Goal: Task Accomplishment & Management: Use online tool/utility

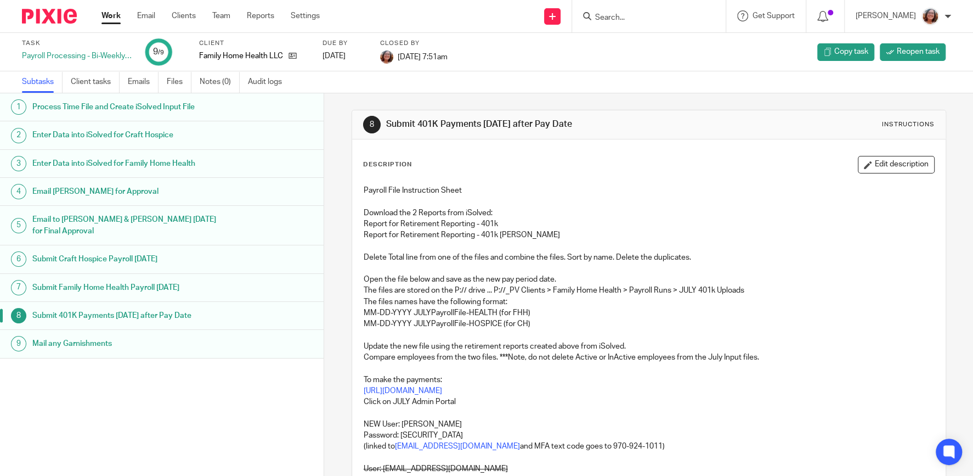
click at [112, 18] on link "Work" at bounding box center [111, 15] width 19 height 11
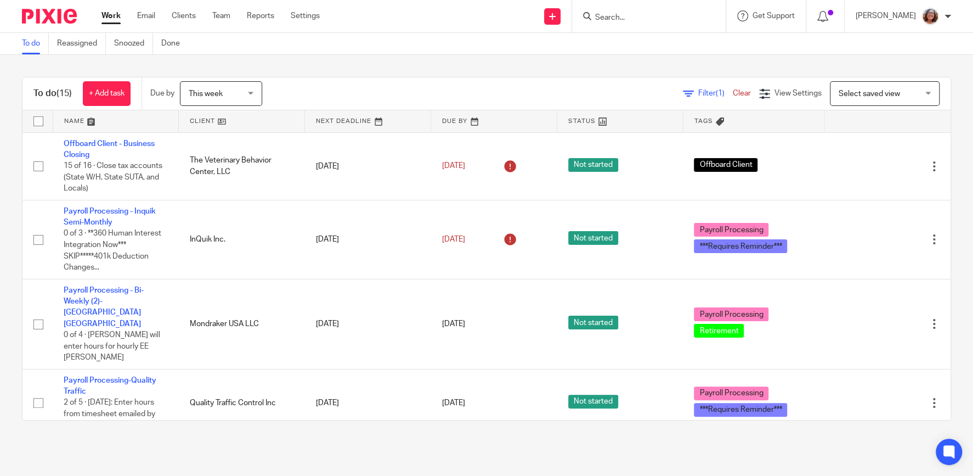
scroll to position [47, 0]
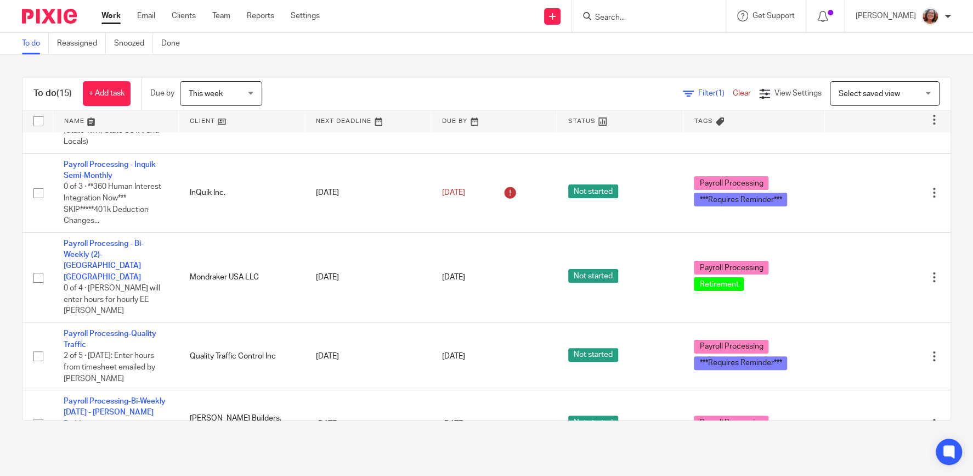
click at [202, 120] on link at bounding box center [242, 121] width 126 height 22
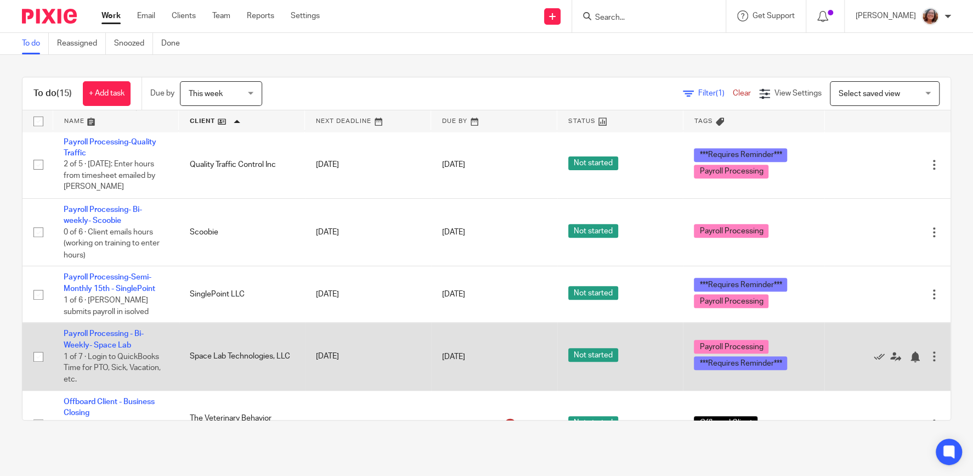
scroll to position [516, 0]
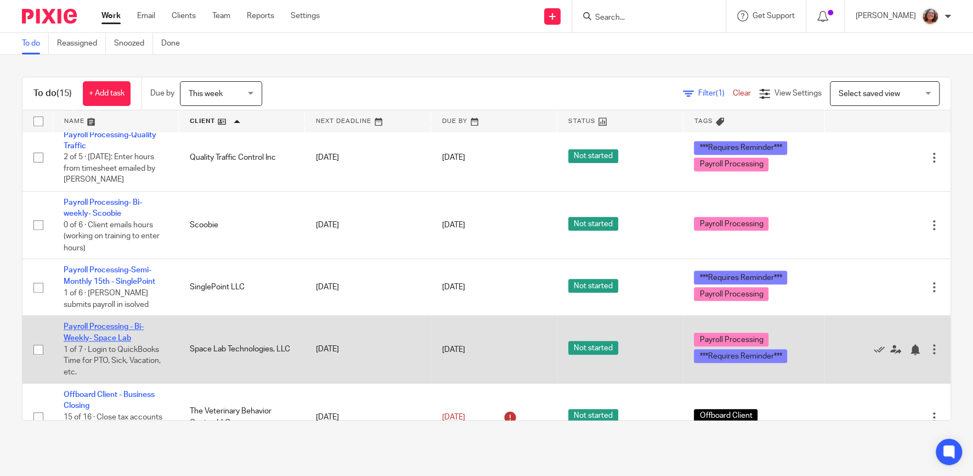
click at [117, 323] on link "Payroll Processing - Bi-Weekly- Space Lab" at bounding box center [104, 332] width 80 height 19
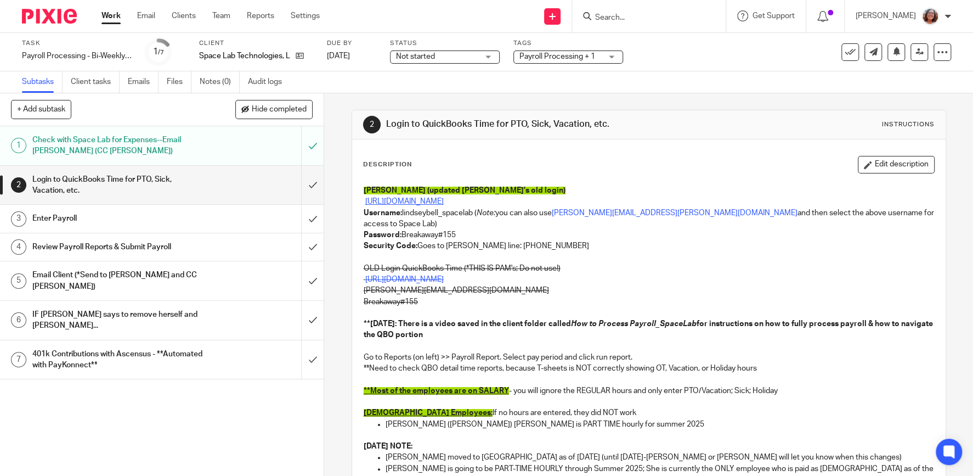
click at [444, 200] on link "https://app.qbo.intuit.com/app/clients?locale=en-us" at bounding box center [404, 202] width 78 height 8
click at [311, 185] on input "submit" at bounding box center [162, 185] width 324 height 39
click at [315, 218] on input "submit" at bounding box center [162, 218] width 324 height 27
click at [312, 252] on input "submit" at bounding box center [162, 246] width 324 height 27
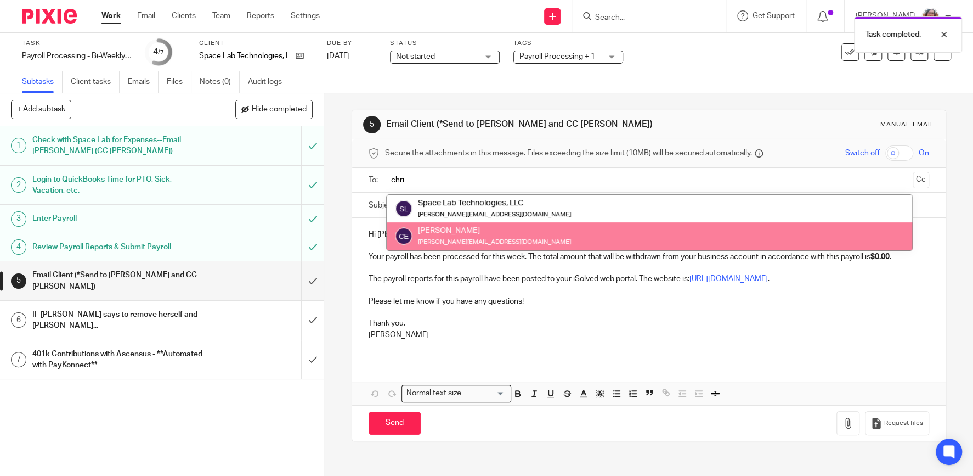
type input "chri"
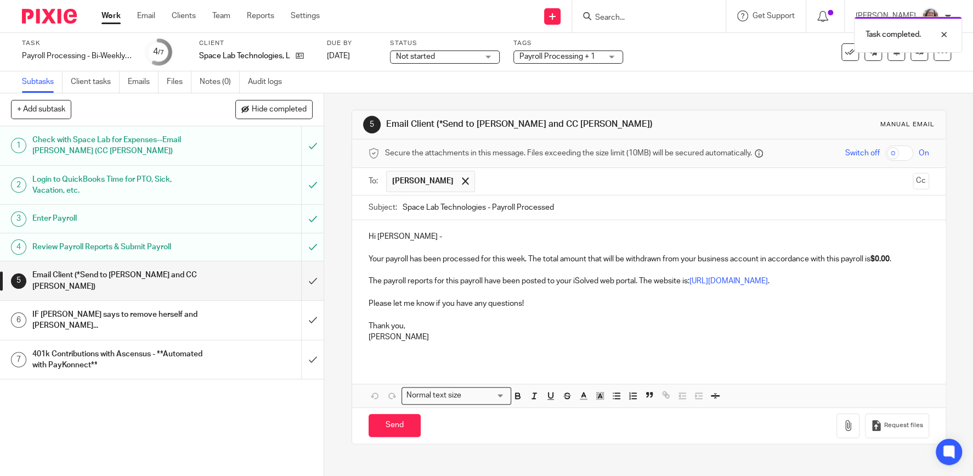
click at [403, 204] on input "Space Lab Technologies - Payroll Processed" at bounding box center [666, 207] width 527 height 25
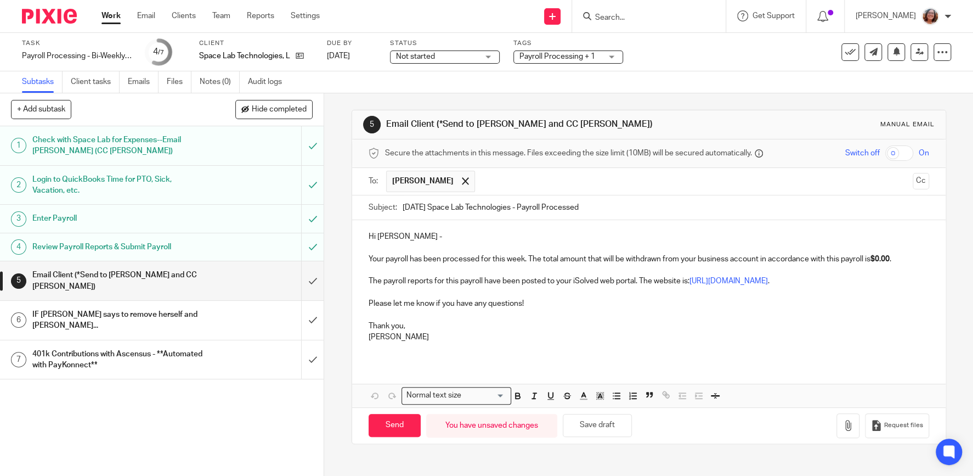
type input "8/15/25 Space Lab Technologies - Payroll Processed"
drag, startPoint x: 896, startPoint y: 258, endPoint x: 879, endPoint y: 259, distance: 17.0
click at [879, 259] on strong "$0.00" at bounding box center [880, 259] width 19 height 8
drag, startPoint x: 916, startPoint y: 257, endPoint x: 877, endPoint y: 260, distance: 38.5
click at [877, 260] on p "Your payroll has been processed for this week. The total amount that will be wi…" at bounding box center [649, 254] width 561 height 22
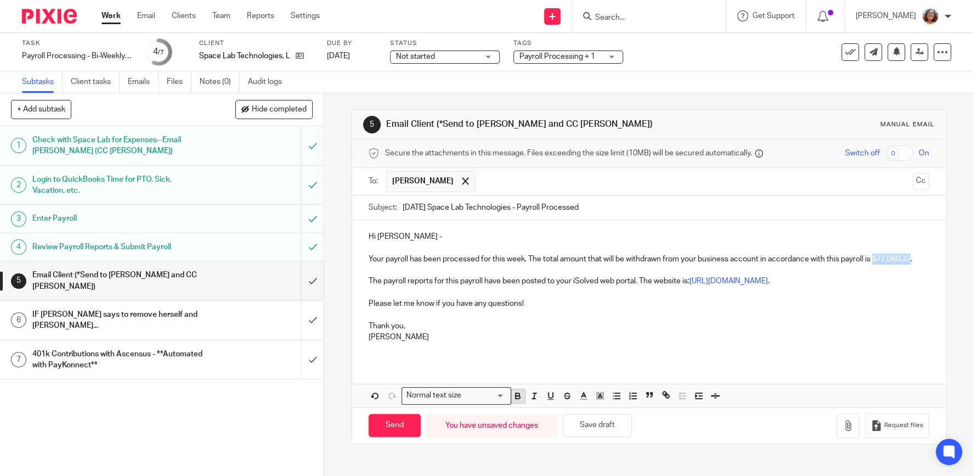
click at [514, 396] on icon "button" at bounding box center [518, 396] width 10 height 10
click at [771, 322] on p "Thank you," at bounding box center [649, 320] width 561 height 22
click at [400, 423] on input "Send" at bounding box center [395, 426] width 52 height 24
type input "Sent"
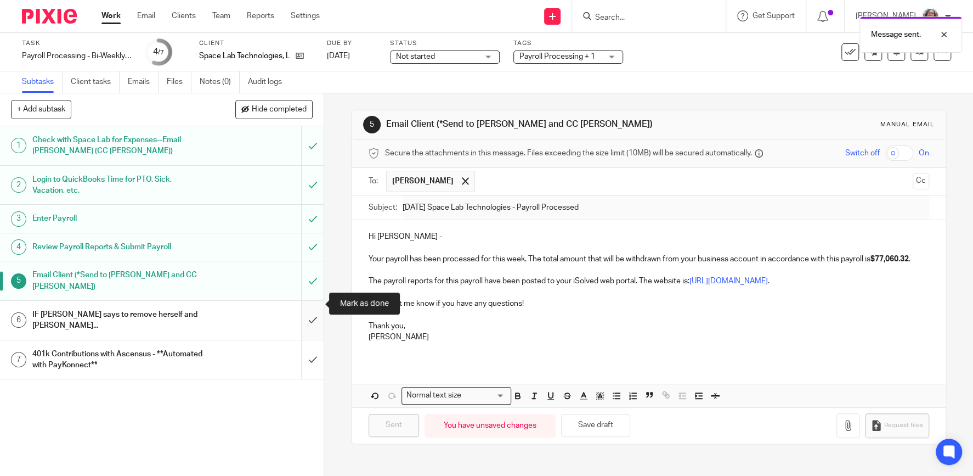
click at [305, 303] on input "submit" at bounding box center [162, 320] width 324 height 39
click at [313, 343] on input "submit" at bounding box center [162, 359] width 324 height 39
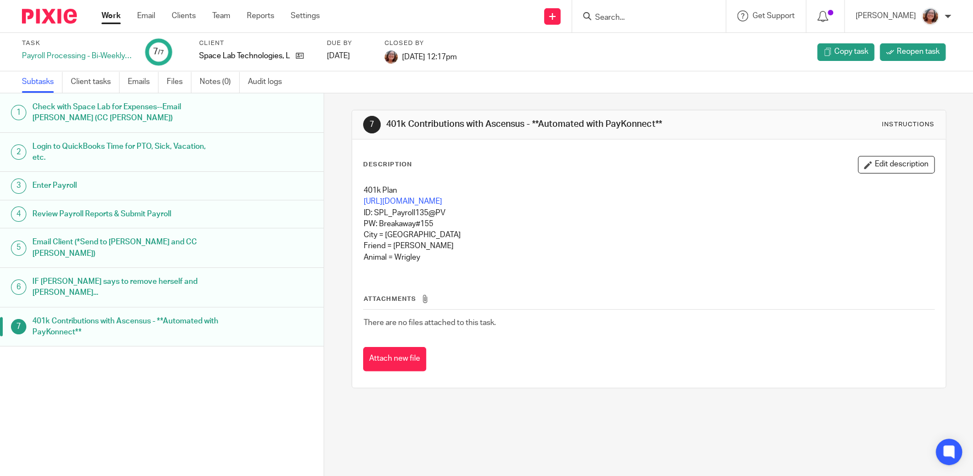
click at [110, 15] on link "Work" at bounding box center [111, 15] width 19 height 11
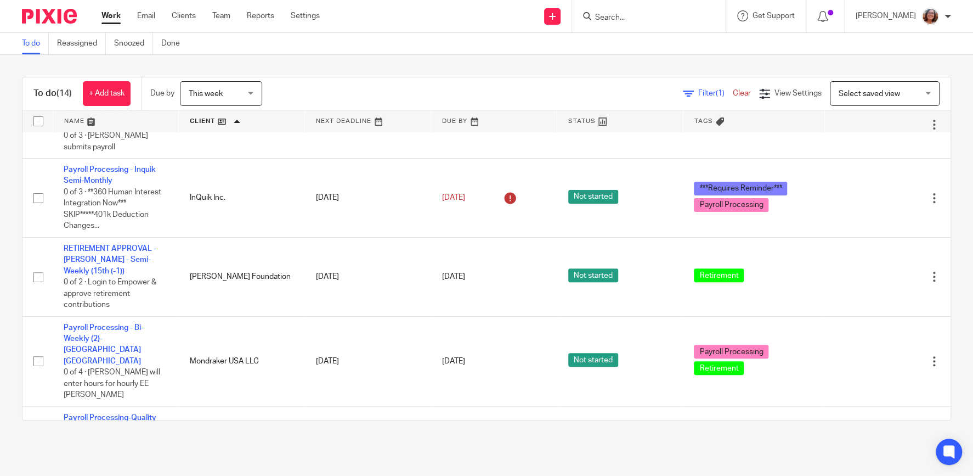
scroll to position [234, 0]
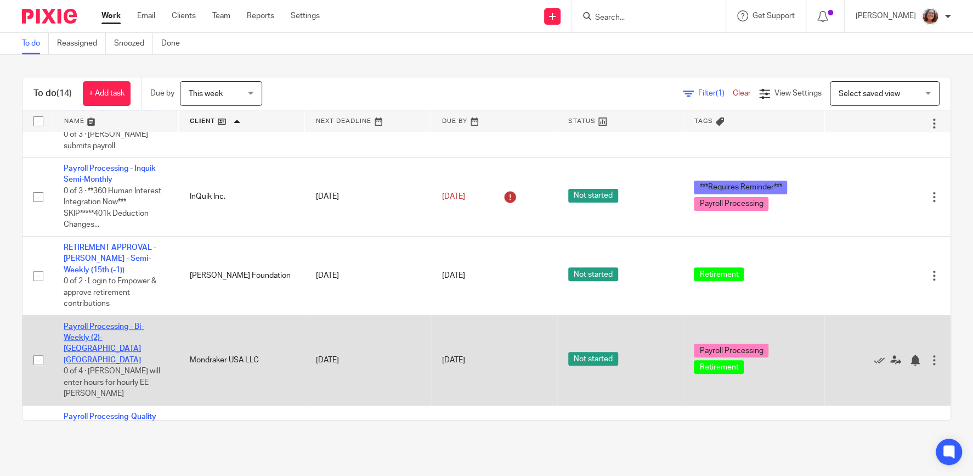
click at [144, 330] on link "Payroll Processing - Bi-Weekly (2)-[GEOGRAPHIC_DATA] [GEOGRAPHIC_DATA]" at bounding box center [104, 343] width 80 height 41
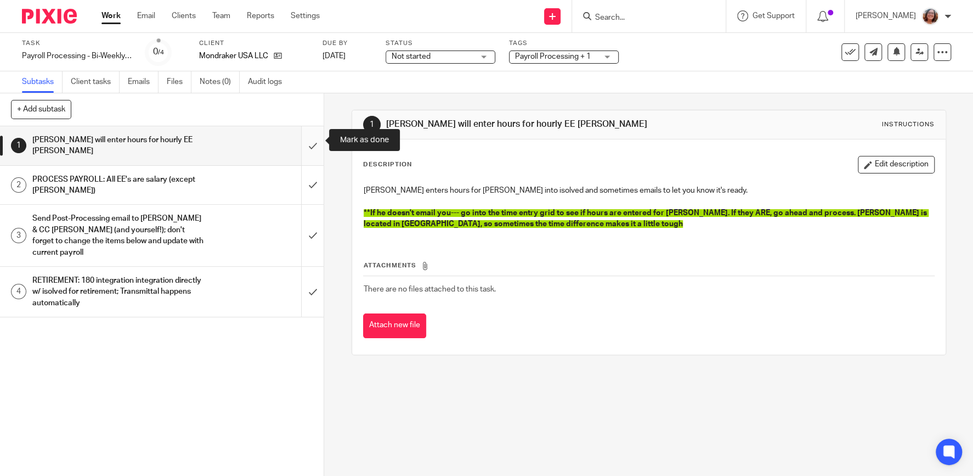
click at [314, 137] on input "submit" at bounding box center [162, 145] width 324 height 39
click at [310, 168] on input "submit" at bounding box center [162, 185] width 324 height 39
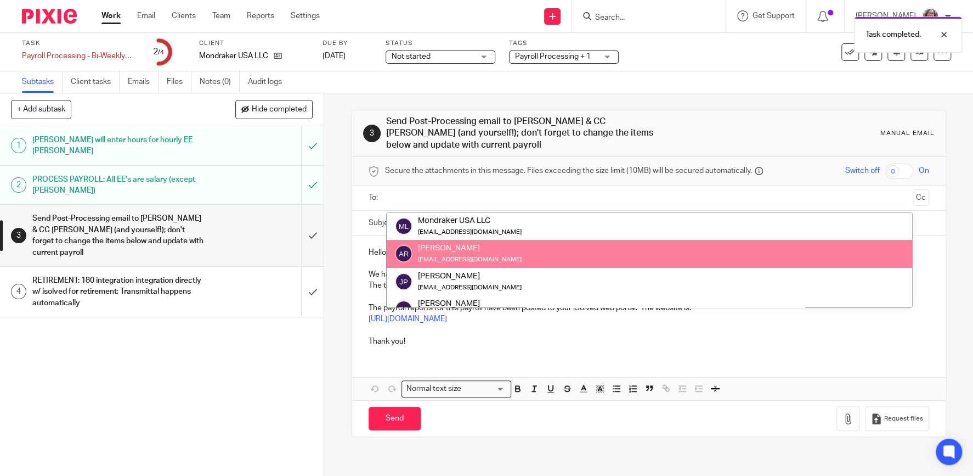
drag, startPoint x: 0, startPoint y: 0, endPoint x: 463, endPoint y: 207, distance: 506.7
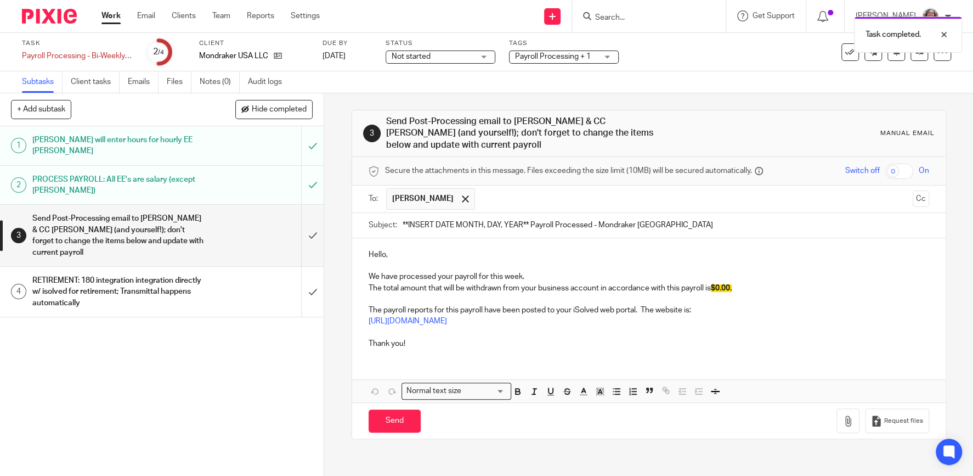
click at [501, 188] on input "text" at bounding box center [694, 198] width 427 height 21
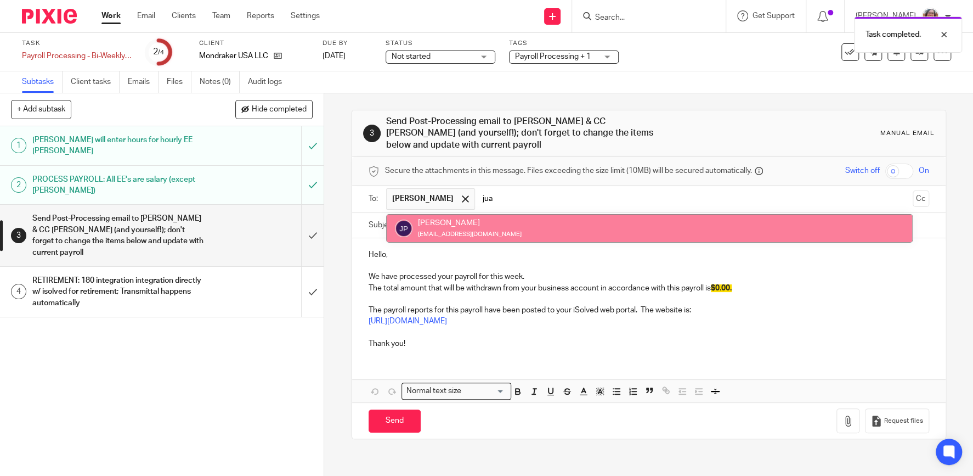
type input "jua"
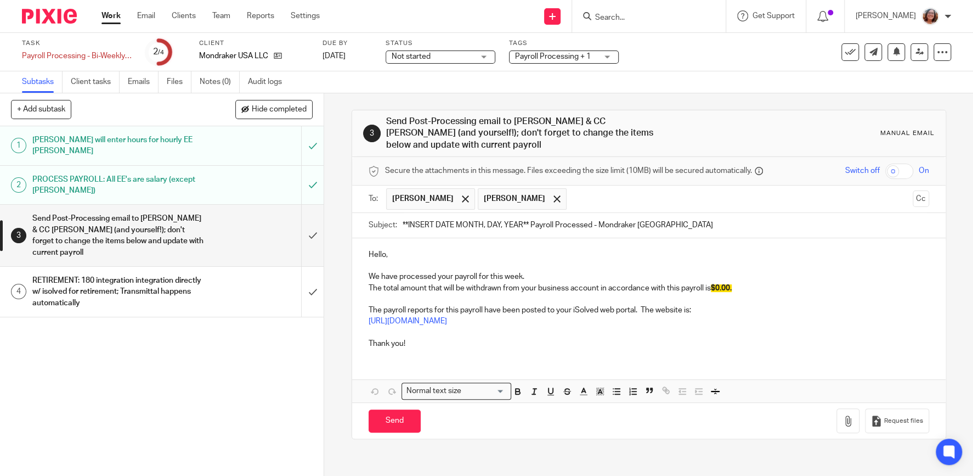
drag, startPoint x: 528, startPoint y: 211, endPoint x: 379, endPoint y: 215, distance: 149.3
click at [403, 215] on input "**INSERT DATE MONTH, DAY, YEAR** Payroll Processed - Mondraker [GEOGRAPHIC_DATA]" at bounding box center [666, 225] width 527 height 25
type input "August 15, 2025 Payroll Processed - Mondraker USA"
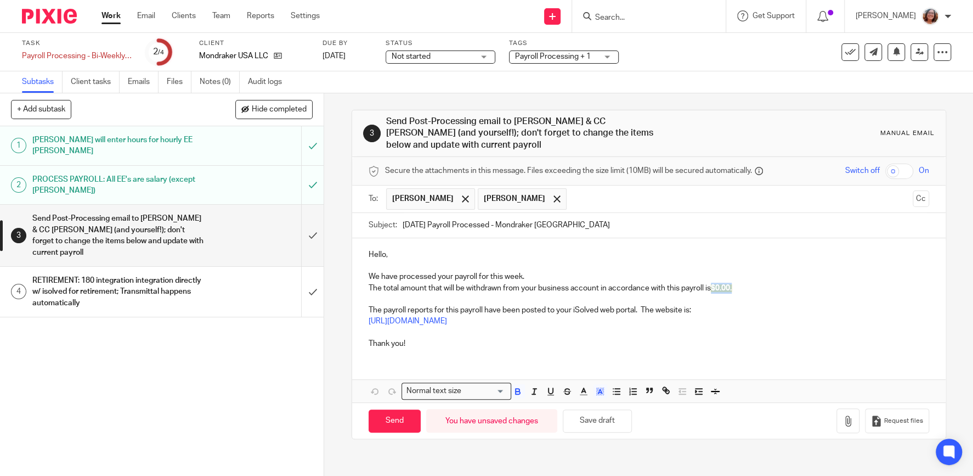
drag, startPoint x: 739, startPoint y: 277, endPoint x: 714, endPoint y: 279, distance: 24.8
click at [714, 283] on p "The total amount that will be withdrawn from your business account in accordanc…" at bounding box center [649, 288] width 561 height 11
click at [762, 294] on p at bounding box center [649, 299] width 561 height 11
click at [767, 283] on p "The total amount that will be withdrawn from your business account in accordanc…" at bounding box center [649, 288] width 561 height 11
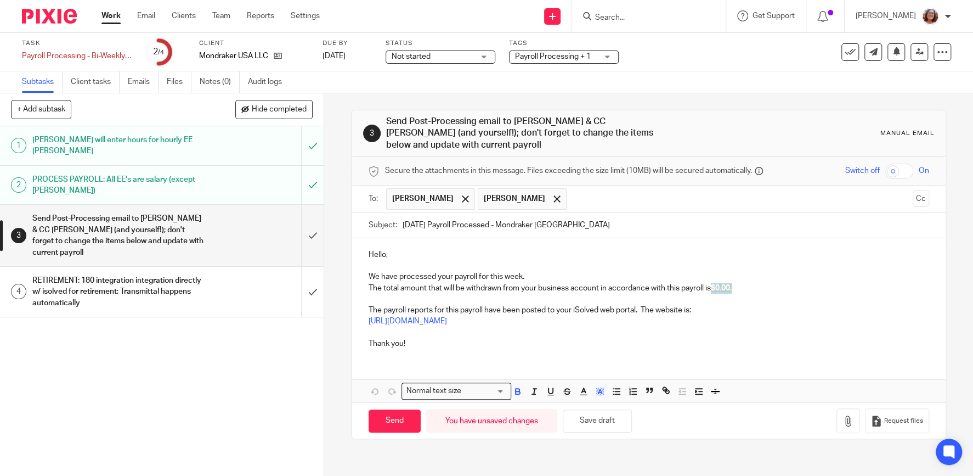
drag, startPoint x: 745, startPoint y: 277, endPoint x: 717, endPoint y: 277, distance: 28.0
click at [717, 283] on p "The total amount that will be withdrawn from your business account in accordanc…" at bounding box center [649, 288] width 561 height 11
paste div
drag, startPoint x: 757, startPoint y: 275, endPoint x: 716, endPoint y: 273, distance: 41.2
click at [716, 283] on p "The total amount that will be withdrawn from your business account in accordanc…" at bounding box center [649, 288] width 561 height 11
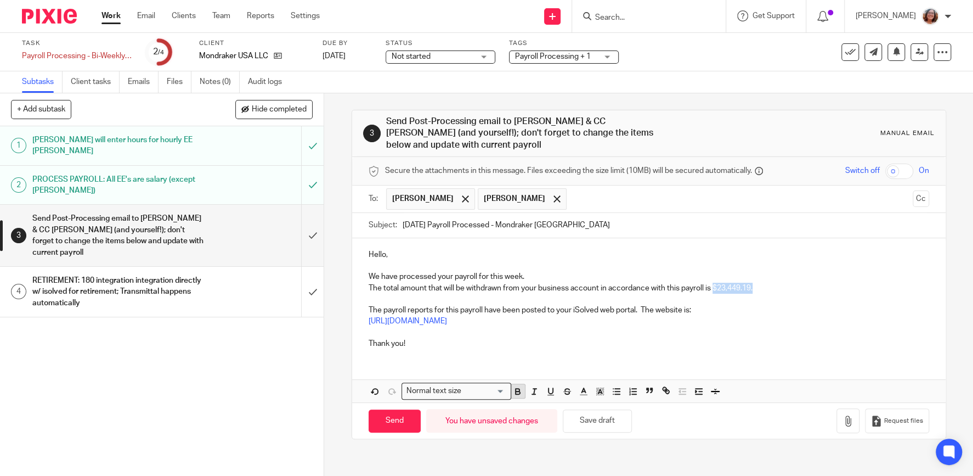
click at [519, 386] on icon "button" at bounding box center [518, 391] width 10 height 10
click at [811, 316] on p "[URL][DOMAIN_NAME]" at bounding box center [649, 321] width 561 height 11
click at [409, 409] on input "Send" at bounding box center [395, 421] width 52 height 24
click at [307, 267] on input "submit" at bounding box center [162, 292] width 324 height 50
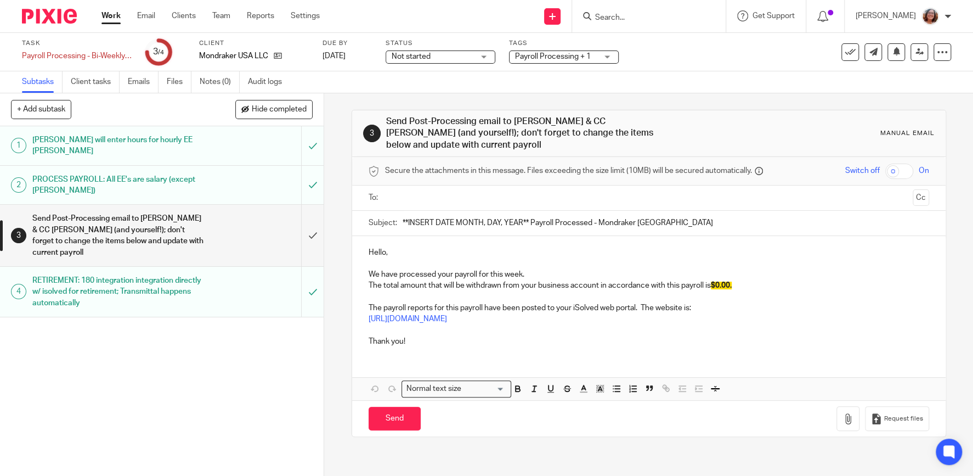
click at [171, 217] on h1 "Send Post-Processing email to [PERSON_NAME] & CC [PERSON_NAME] (and yourself!);…" at bounding box center [118, 235] width 172 height 50
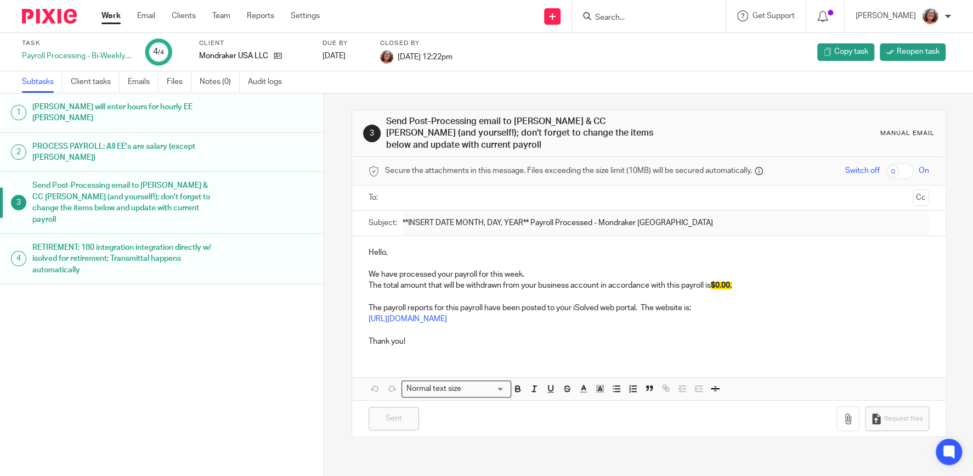
click at [175, 181] on h1 "Send Post-Processing email to Andres & CC Juan (and yourself!); don't forget to…" at bounding box center [125, 202] width 187 height 50
click at [144, 84] on link "Emails" at bounding box center [143, 81] width 31 height 21
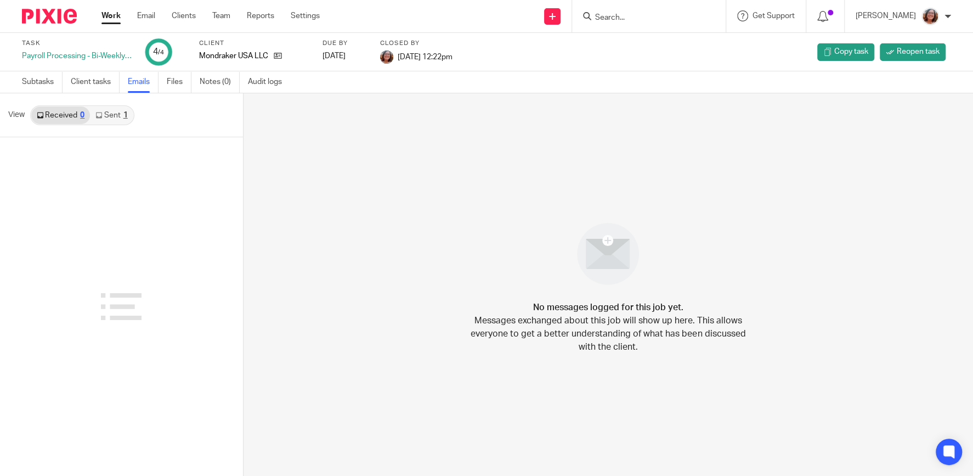
click at [114, 116] on link "Sent 1" at bounding box center [111, 115] width 43 height 18
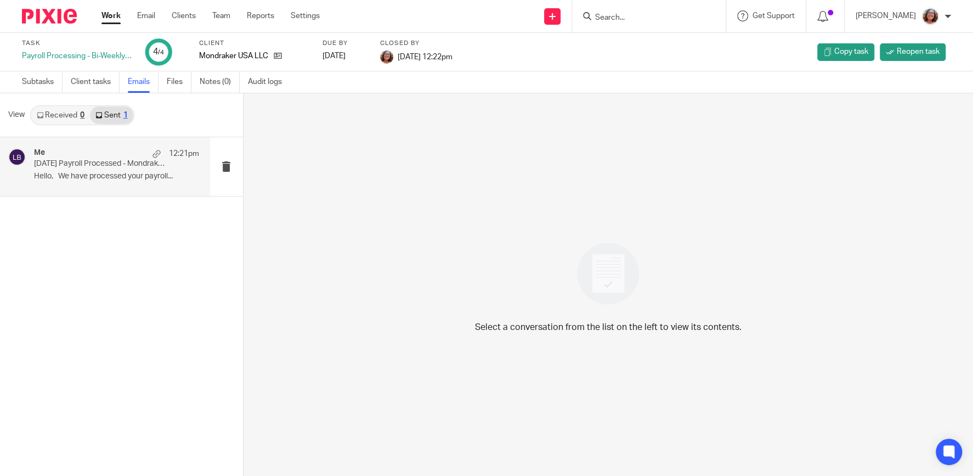
click at [118, 167] on p "August 15, 2025 Payroll Processed - Mondraker USA" at bounding box center [100, 163] width 132 height 9
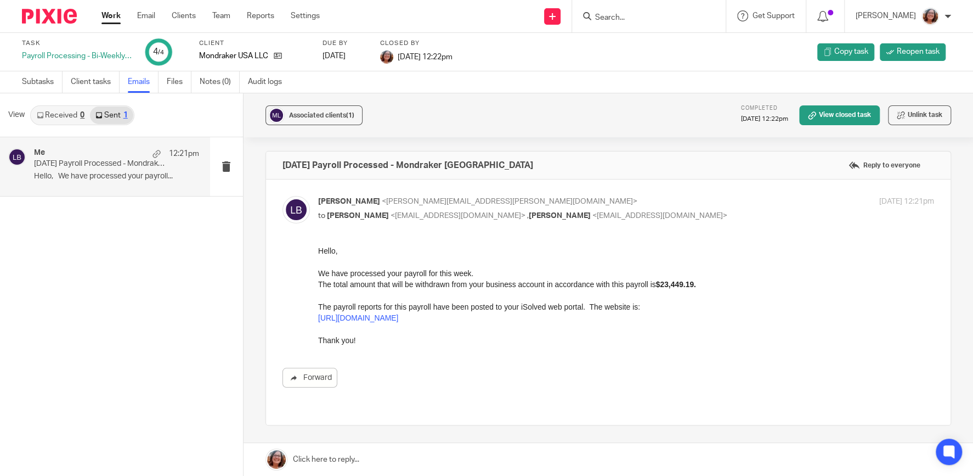
click at [110, 19] on link "Work" at bounding box center [111, 15] width 19 height 11
